Goal: Information Seeking & Learning: Learn about a topic

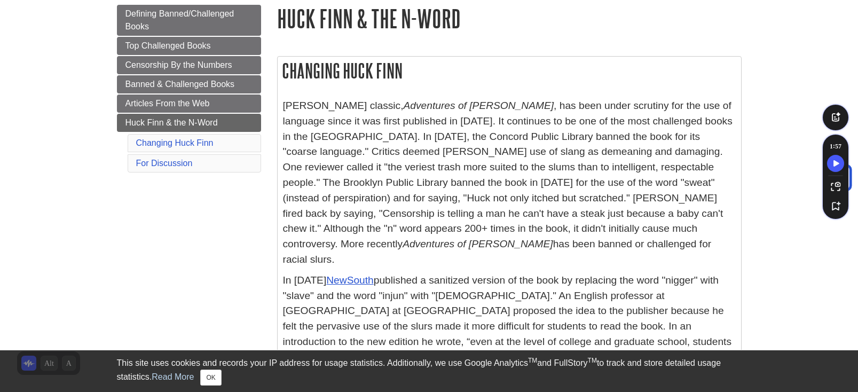
scroll to position [145, 0]
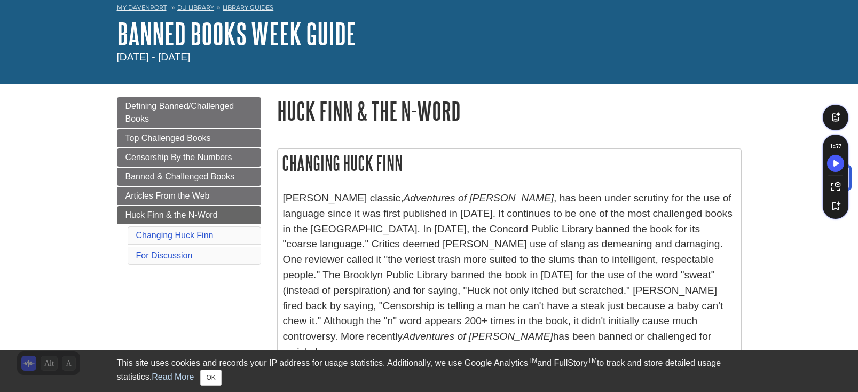
scroll to position [13, 0]
